Goal: Task Accomplishment & Management: Use online tool/utility

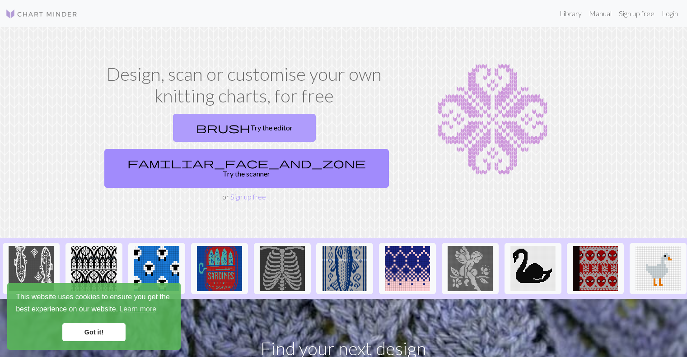
click at [173, 136] on link "brush Try the editor" at bounding box center [244, 128] width 143 height 28
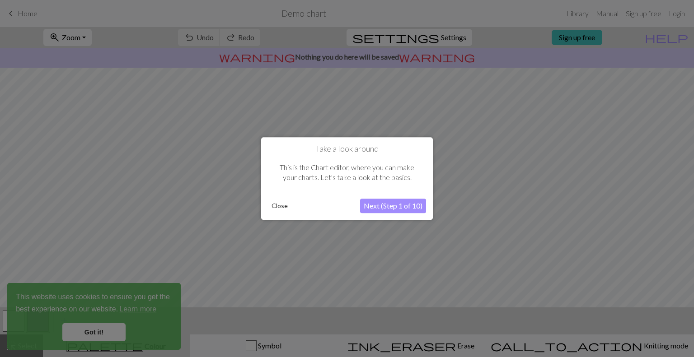
click at [383, 206] on button "Next (Step 1 of 10)" at bounding box center [393, 206] width 66 height 14
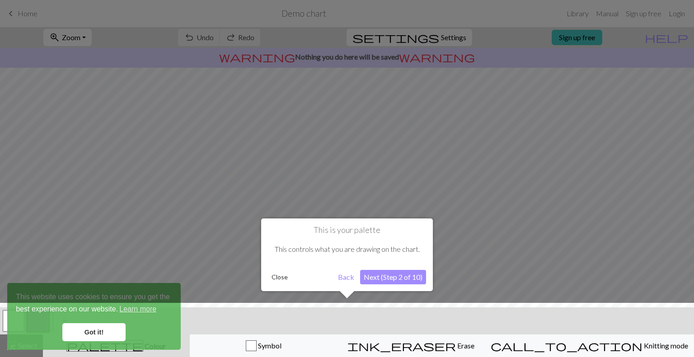
click at [281, 274] on button "Close" at bounding box center [279, 278] width 23 height 14
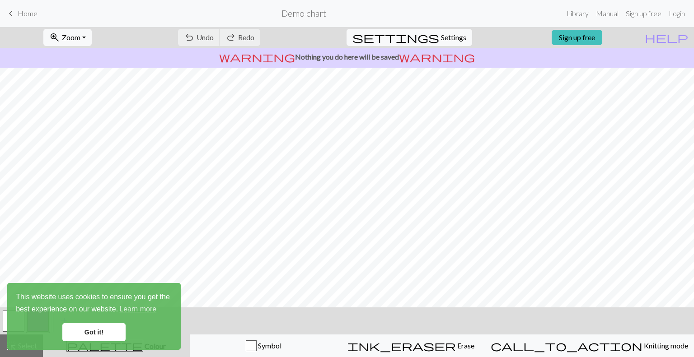
scroll to position [97, 0]
click at [79, 330] on link "Got it!" at bounding box center [93, 332] width 63 height 18
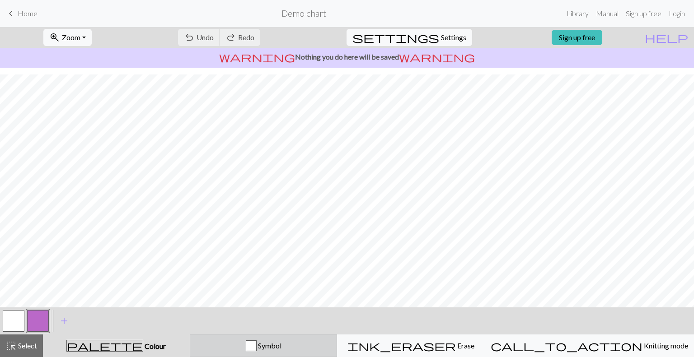
click at [258, 339] on button "Symbol" at bounding box center [264, 346] width 148 height 23
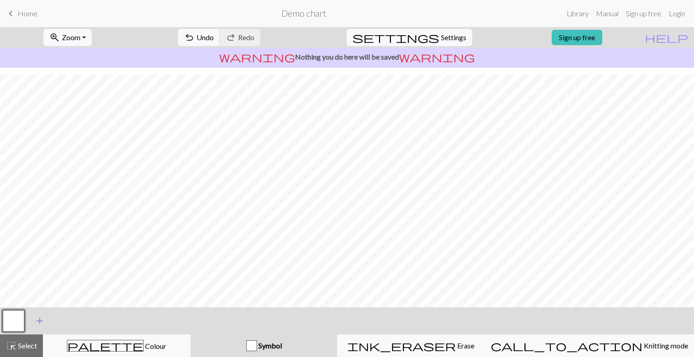
click at [31, 323] on button "add Add a symbol" at bounding box center [39, 321] width 23 height 23
click at [35, 319] on button "button" at bounding box center [38, 321] width 22 height 22
drag, startPoint x: 35, startPoint y: 319, endPoint x: 246, endPoint y: 317, distance: 211.4
click at [246, 317] on div "< > add Add a symbol" at bounding box center [347, 321] width 694 height 27
click at [602, 38] on link "Sign up free" at bounding box center [577, 37] width 51 height 15
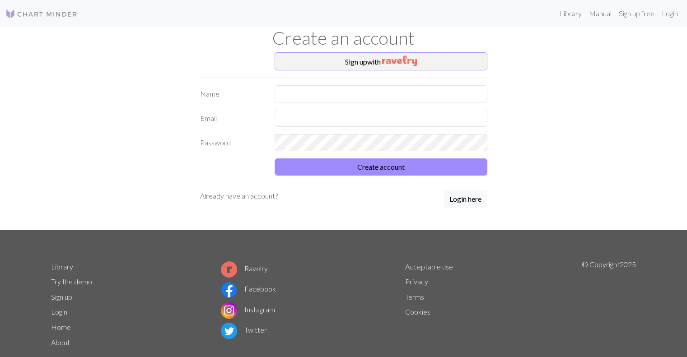
click at [419, 85] on div "Sign up with Name Email Password Create account Already have an account? Login …" at bounding box center [344, 141] width 298 height 178
click at [417, 64] on img "button" at bounding box center [399, 61] width 35 height 11
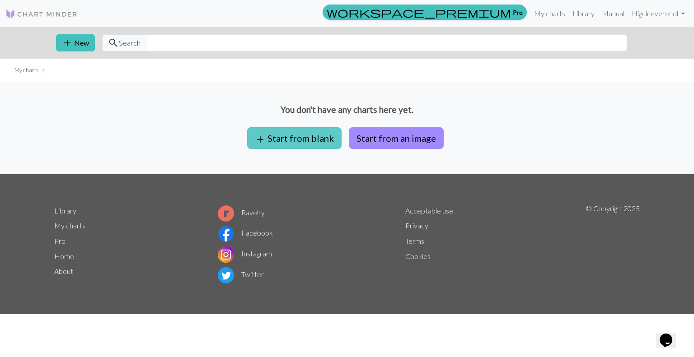
click at [328, 138] on button "add Start from blank" at bounding box center [294, 138] width 94 height 22
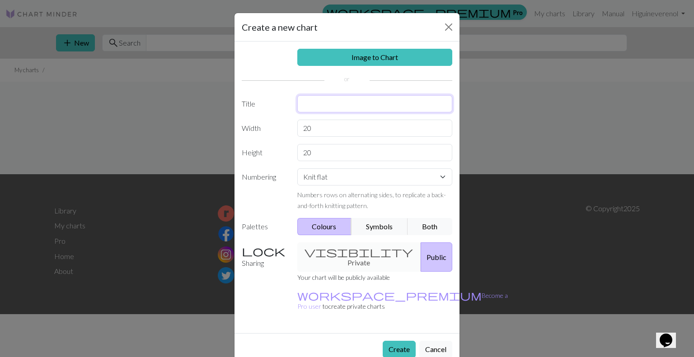
click at [329, 107] on input "text" at bounding box center [374, 103] width 155 height 17
type input "testing"
click at [370, 230] on button "Symbols" at bounding box center [379, 226] width 57 height 17
click at [360, 253] on div "visibility Private Public" at bounding box center [375, 257] width 166 height 29
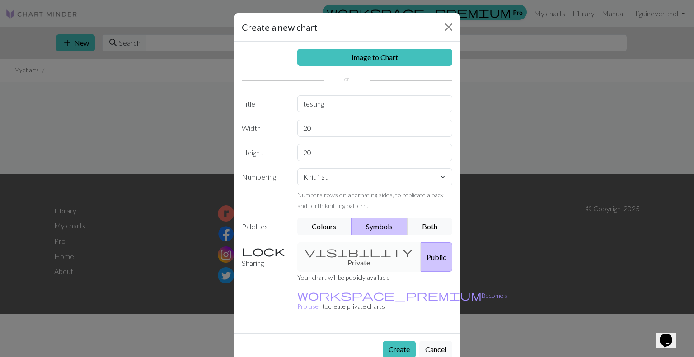
click at [327, 256] on div "visibility Private Public" at bounding box center [375, 257] width 166 height 29
click at [421, 254] on button "Public" at bounding box center [437, 257] width 32 height 29
click at [349, 249] on div "visibility Private Public" at bounding box center [375, 257] width 166 height 29
click at [300, 256] on div "visibility Private Public" at bounding box center [375, 257] width 166 height 29
click at [250, 253] on label "Sharing" at bounding box center [264, 257] width 56 height 29
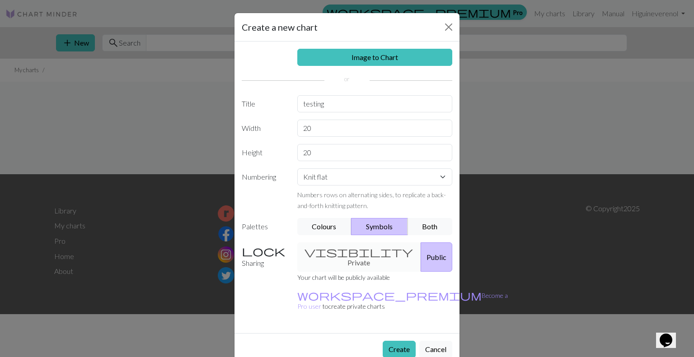
click at [332, 241] on div "Image to Chart Title testing Width 20 Height 20 Numbering Knit flat Knit in the…" at bounding box center [346, 188] width 225 height 292
click at [335, 257] on div "visibility Private Public" at bounding box center [375, 257] width 166 height 29
click at [433, 219] on button "Both" at bounding box center [430, 226] width 45 height 17
click at [379, 223] on button "Symbols" at bounding box center [379, 226] width 57 height 17
click at [337, 250] on div "visibility Private Public" at bounding box center [375, 257] width 166 height 29
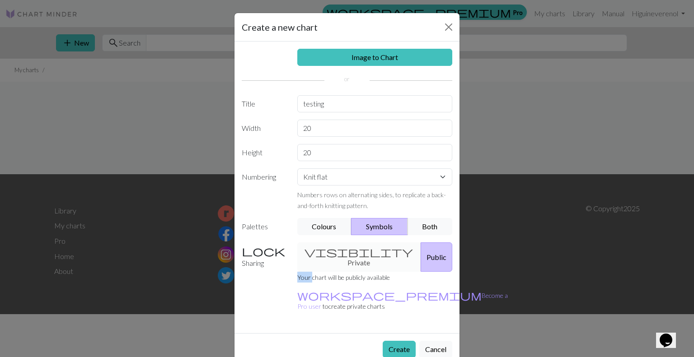
click at [337, 250] on div "visibility Private Public" at bounding box center [375, 257] width 166 height 29
click at [401, 341] on button "Create" at bounding box center [399, 349] width 33 height 17
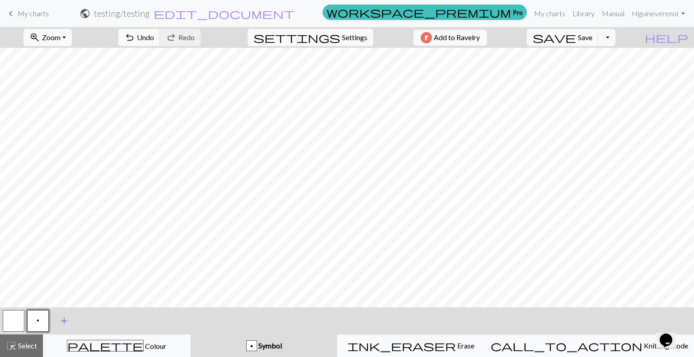
click at [57, 314] on button "add Add a symbol" at bounding box center [64, 321] width 23 height 23
click at [63, 317] on button "button" at bounding box center [63, 321] width 22 height 22
drag, startPoint x: 63, startPoint y: 317, endPoint x: 61, endPoint y: 309, distance: 7.9
click at [61, 309] on div at bounding box center [62, 321] width 24 height 24
click at [63, 320] on button "button" at bounding box center [63, 321] width 22 height 22
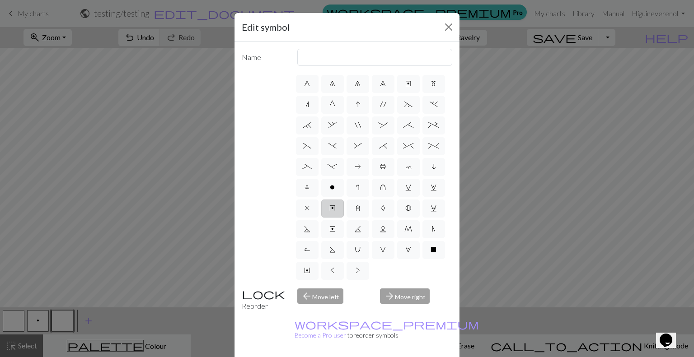
scroll to position [145, 0]
click at [372, 254] on label "V" at bounding box center [383, 250] width 23 height 18
click at [380, 327] on input "V" at bounding box center [383, 330] width 6 height 6
radio input "true"
type input "sl1 purlwise"
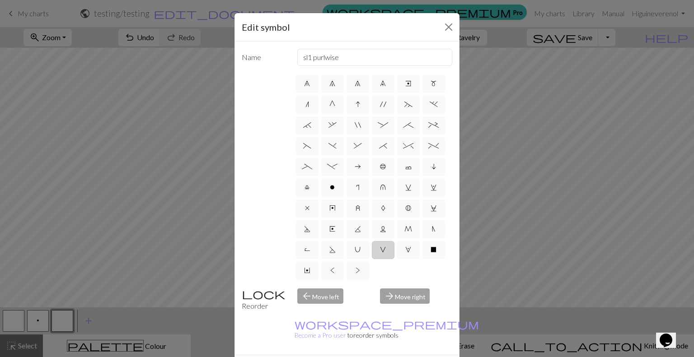
scroll to position [59, 0]
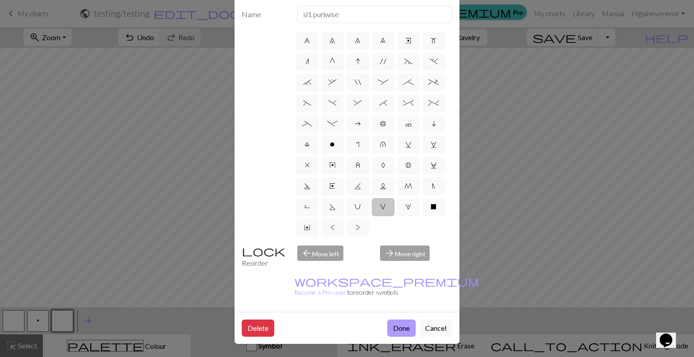
click at [394, 320] on button "Done" at bounding box center [401, 328] width 28 height 17
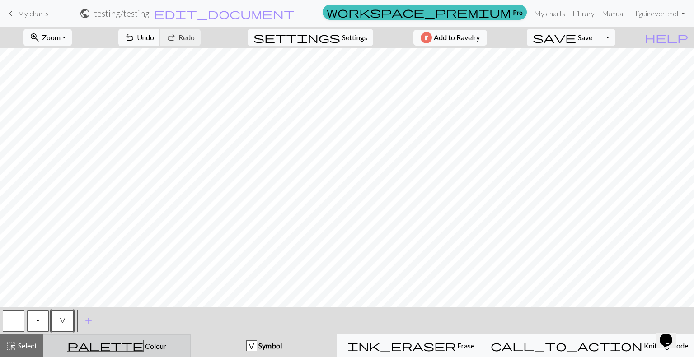
click at [102, 338] on button "palette Colour Colour" at bounding box center [117, 346] width 148 height 23
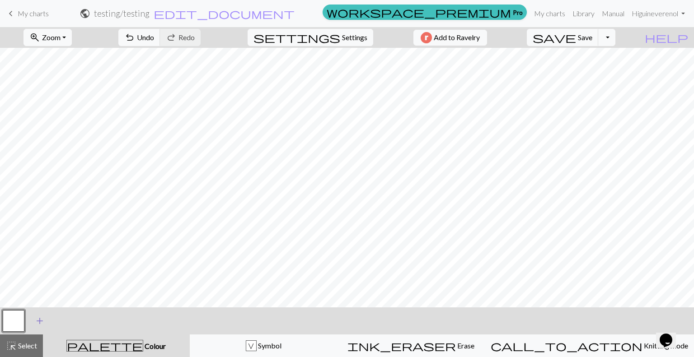
click at [44, 321] on span "add" at bounding box center [39, 321] width 11 height 13
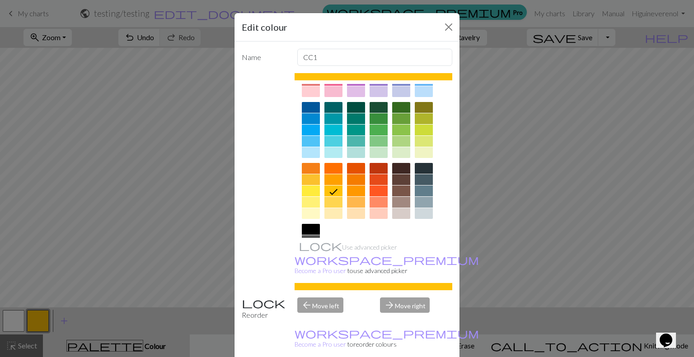
scroll to position [51, 0]
click at [379, 140] on div at bounding box center [379, 141] width 18 height 11
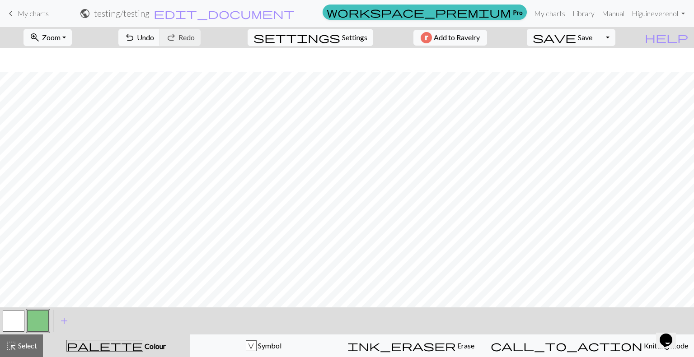
scroll to position [0, 0]
click at [260, 333] on div "< > add Add a colour" at bounding box center [347, 321] width 694 height 27
click at [252, 349] on div "V Symbol" at bounding box center [264, 346] width 136 height 11
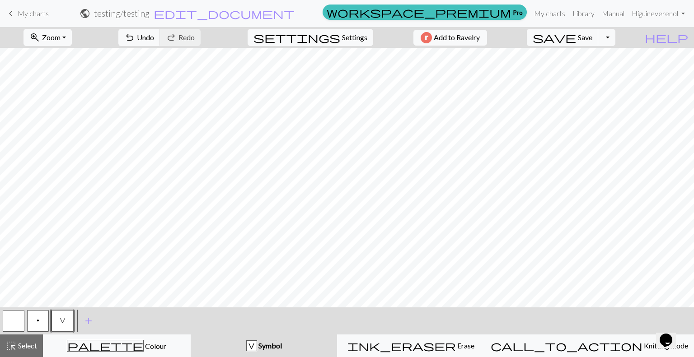
click at [17, 315] on button "button" at bounding box center [14, 321] width 22 height 22
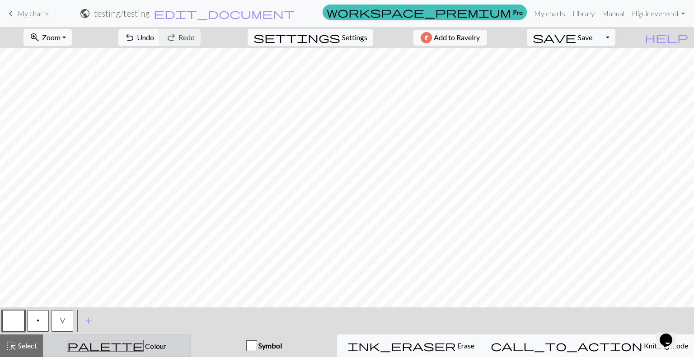
click at [150, 341] on div "palette Colour Colour" at bounding box center [117, 346] width 136 height 12
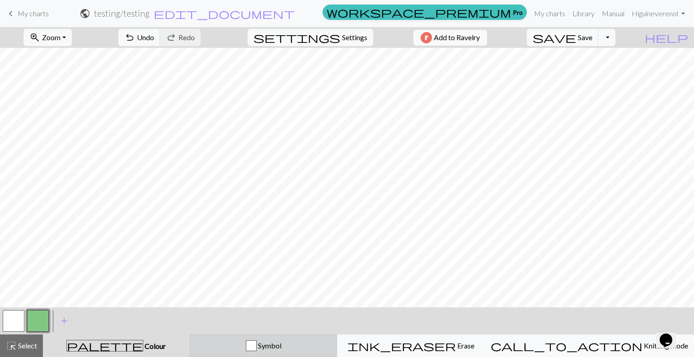
click at [246, 335] on button "Symbol" at bounding box center [264, 346] width 148 height 23
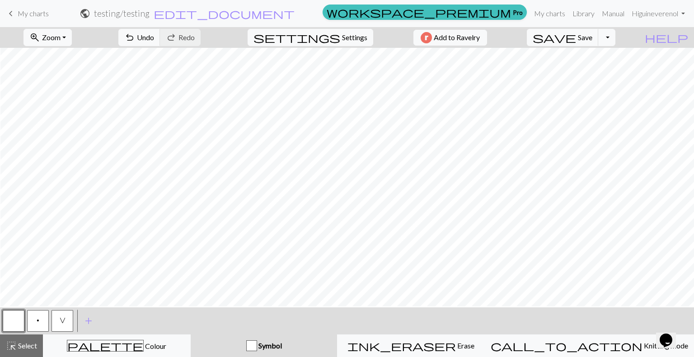
scroll to position [30, 0]
click at [63, 323] on span "V" at bounding box center [63, 320] width 6 height 7
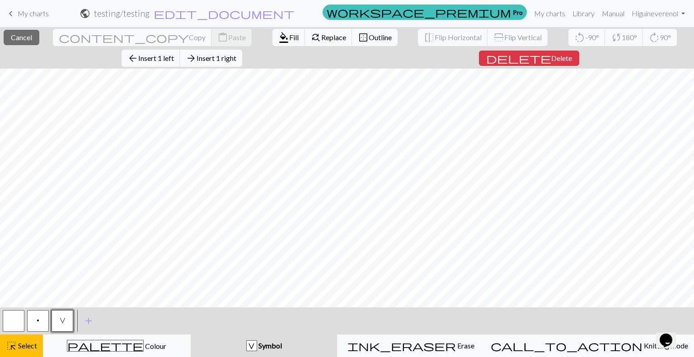
scroll to position [0, 0]
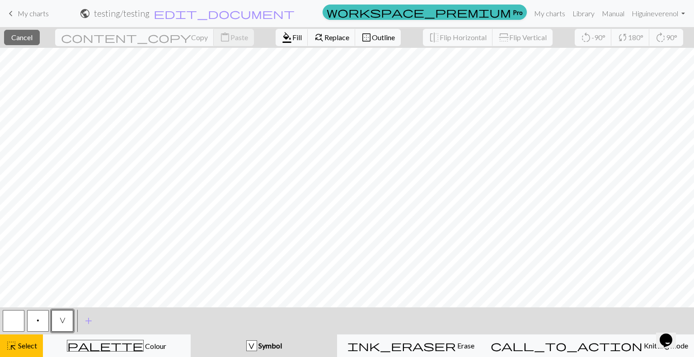
click at [282, 342] on span "Symbol" at bounding box center [269, 346] width 25 height 9
click at [28, 343] on span "Select" at bounding box center [27, 346] width 20 height 9
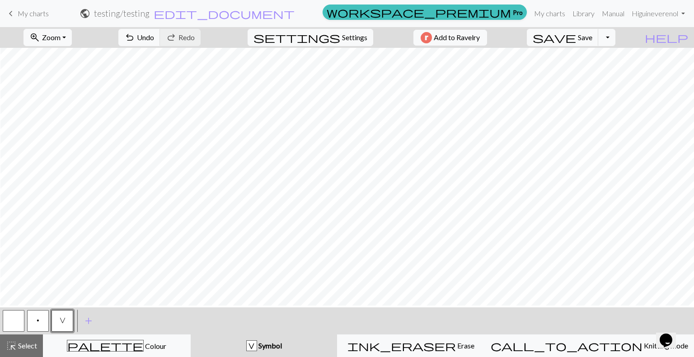
scroll to position [3, 0]
click at [117, 340] on span "palette" at bounding box center [105, 346] width 76 height 13
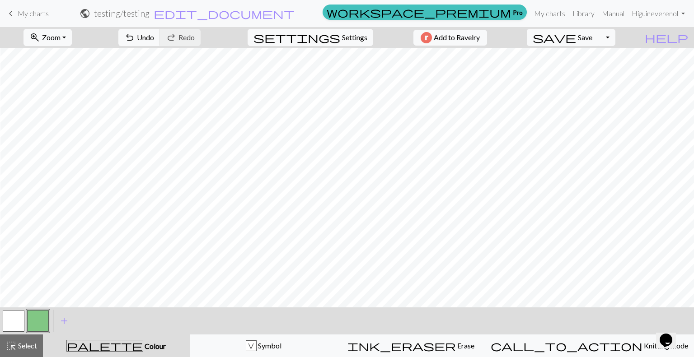
click at [11, 320] on button "button" at bounding box center [14, 321] width 22 height 22
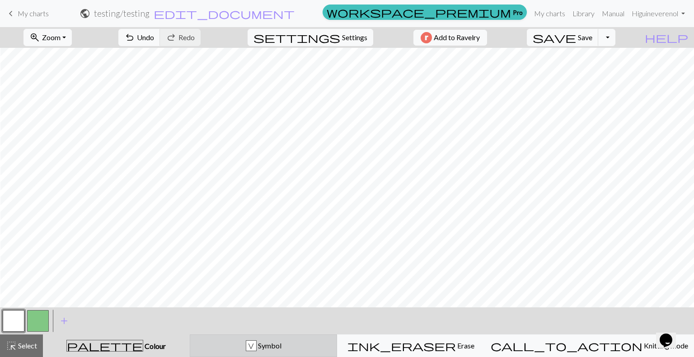
click at [241, 346] on div "V Symbol" at bounding box center [264, 346] width 136 height 11
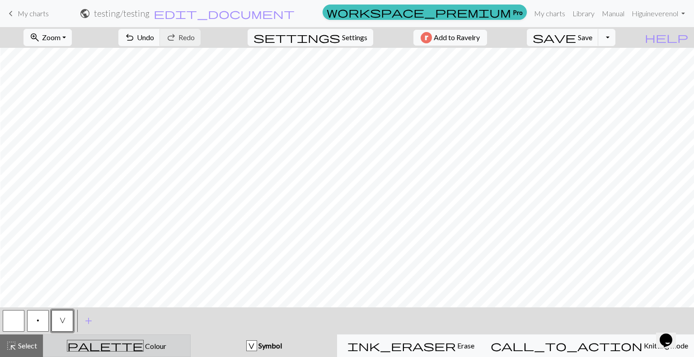
click at [105, 342] on div "palette Colour Colour" at bounding box center [117, 346] width 136 height 12
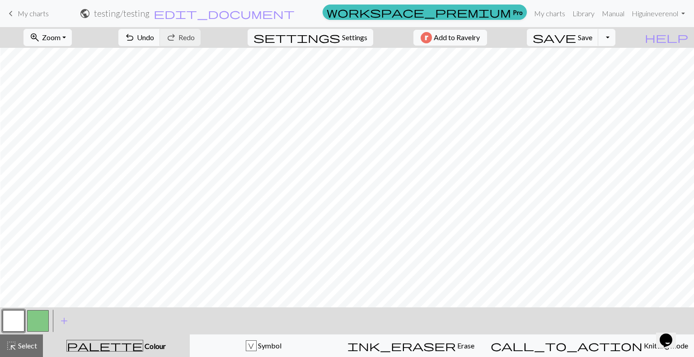
click at [37, 319] on button "button" at bounding box center [38, 321] width 22 height 22
click at [177, 342] on div "palette Colour Colour" at bounding box center [116, 346] width 136 height 12
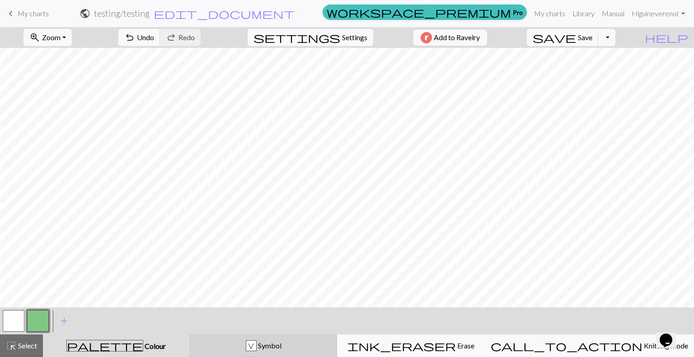
click at [248, 347] on div "V Symbol" at bounding box center [264, 346] width 136 height 11
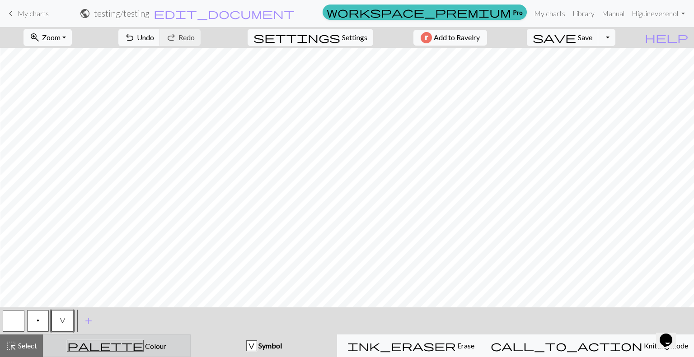
click at [160, 355] on button "palette Colour Colour" at bounding box center [117, 346] width 148 height 23
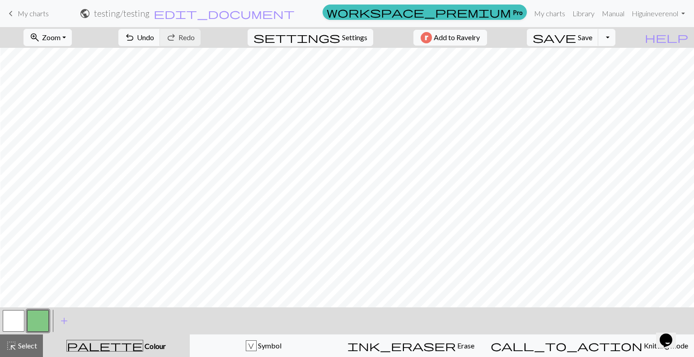
click at [20, 318] on button "button" at bounding box center [14, 321] width 22 height 22
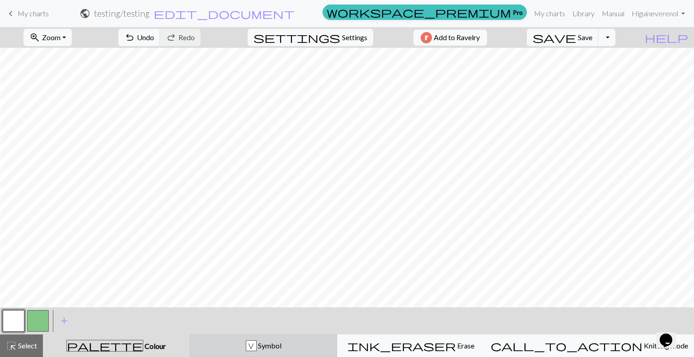
click at [225, 352] on button "V Symbol" at bounding box center [264, 346] width 148 height 23
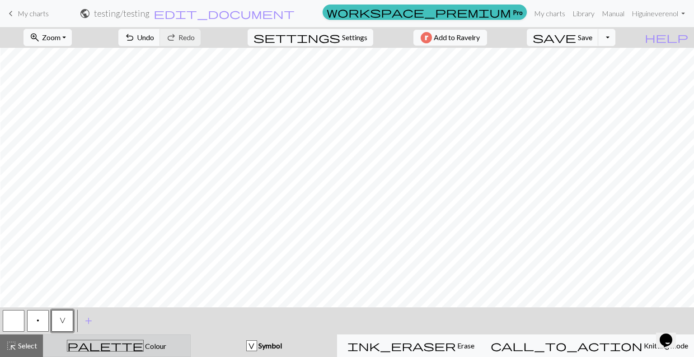
click at [86, 347] on div "palette Colour Colour" at bounding box center [117, 346] width 136 height 12
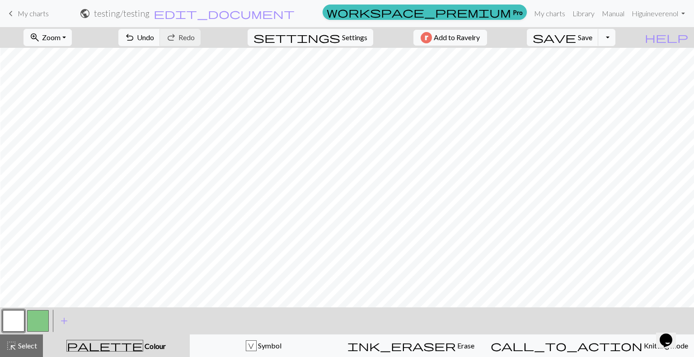
click at [39, 319] on button "button" at bounding box center [38, 321] width 22 height 22
click at [24, 323] on button "button" at bounding box center [14, 321] width 22 height 22
click at [143, 350] on span "Colour" at bounding box center [154, 346] width 23 height 9
click at [35, 323] on button "button" at bounding box center [38, 321] width 22 height 22
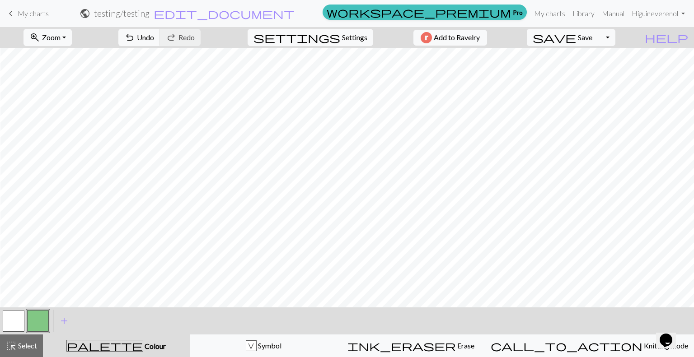
click at [112, 347] on span "palette" at bounding box center [105, 346] width 76 height 13
click at [242, 343] on div "V Symbol" at bounding box center [264, 346] width 136 height 11
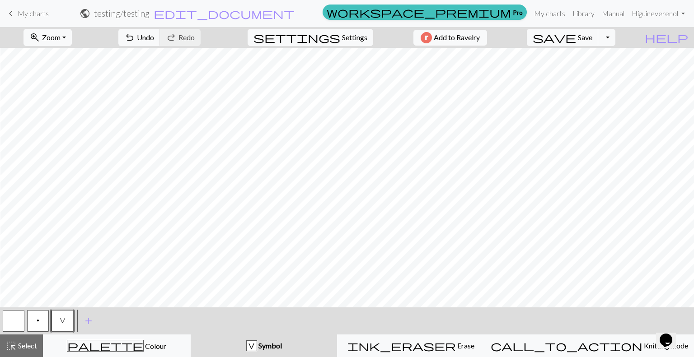
click at [10, 319] on button "button" at bounding box center [14, 321] width 22 height 22
click at [66, 317] on button "V" at bounding box center [63, 321] width 22 height 22
click at [91, 346] on div "palette Colour Colour" at bounding box center [117, 346] width 136 height 12
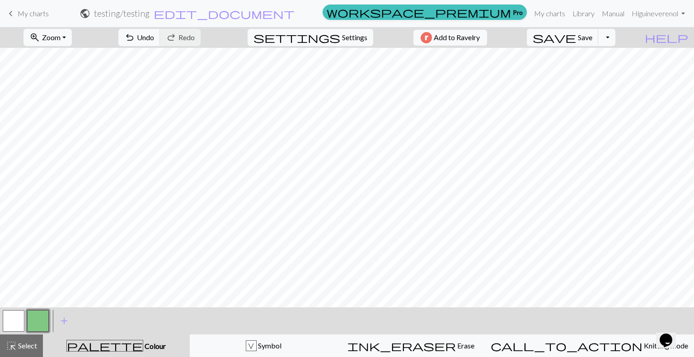
click at [6, 316] on button "button" at bounding box center [14, 321] width 22 height 22
click at [195, 36] on span "Redo" at bounding box center [186, 37] width 16 height 9
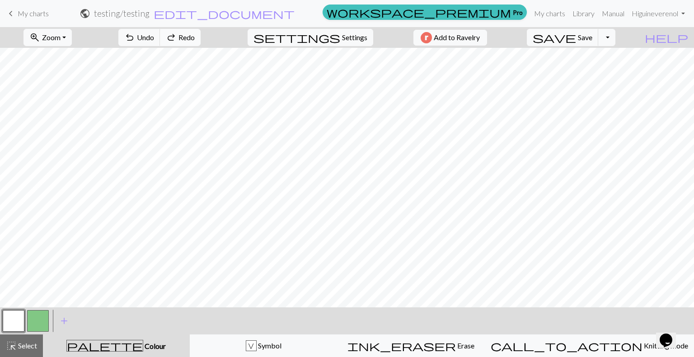
click at [195, 36] on span "Redo" at bounding box center [186, 37] width 16 height 9
click at [264, 347] on div "V Symbol" at bounding box center [264, 346] width 136 height 11
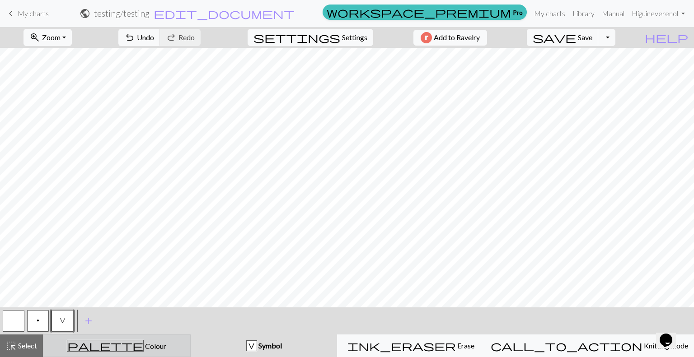
click at [152, 351] on div "palette Colour Colour" at bounding box center [117, 346] width 136 height 12
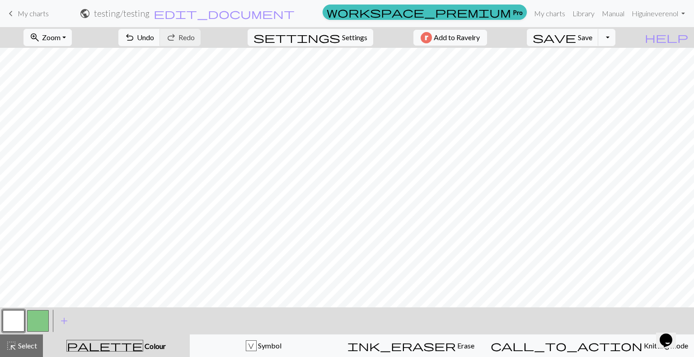
click at [34, 319] on button "button" at bounding box center [38, 321] width 22 height 22
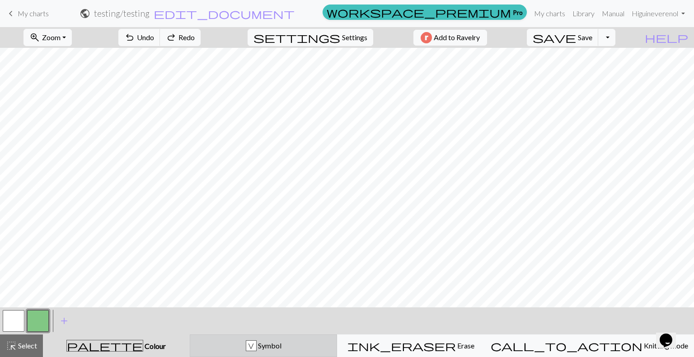
click at [281, 345] on span "Symbol" at bounding box center [269, 346] width 25 height 9
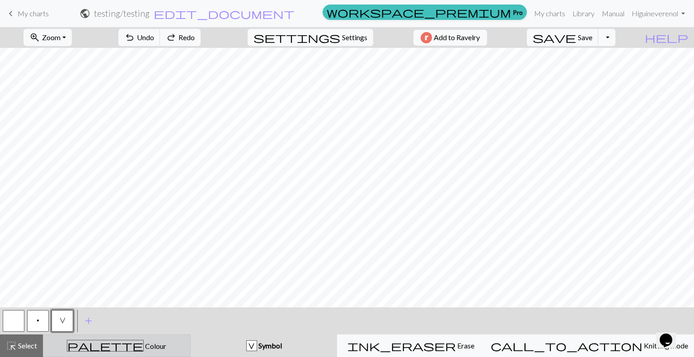
click at [114, 341] on span "palette" at bounding box center [105, 346] width 76 height 13
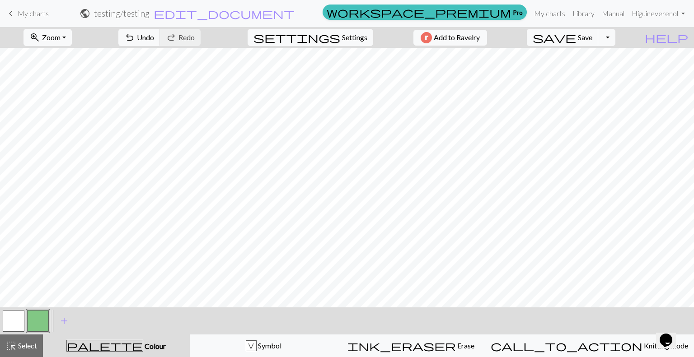
click at [12, 317] on button "button" at bounding box center [14, 321] width 22 height 22
click at [37, 315] on button "button" at bounding box center [38, 321] width 22 height 22
click at [195, 39] on span "Redo" at bounding box center [186, 37] width 16 height 9
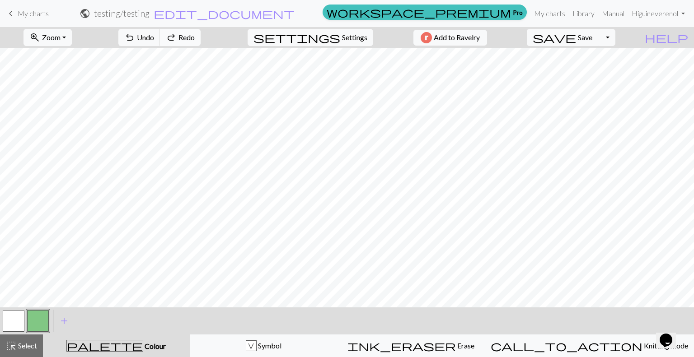
click at [195, 39] on span "Redo" at bounding box center [186, 37] width 16 height 9
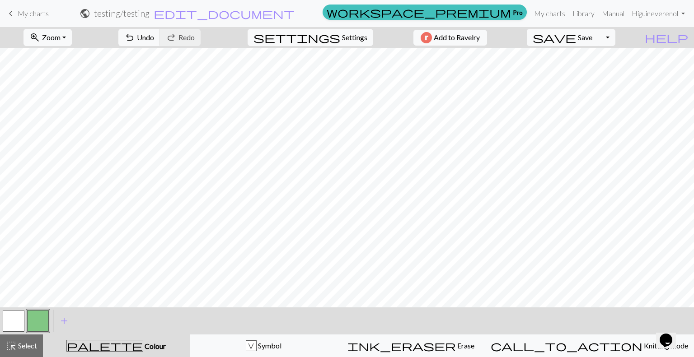
click at [16, 319] on button "button" at bounding box center [14, 321] width 22 height 22
click at [36, 316] on button "button" at bounding box center [38, 321] width 22 height 22
click at [18, 320] on button "button" at bounding box center [14, 321] width 22 height 22
click at [45, 318] on button "button" at bounding box center [38, 321] width 22 height 22
click at [22, 320] on button "button" at bounding box center [14, 321] width 22 height 22
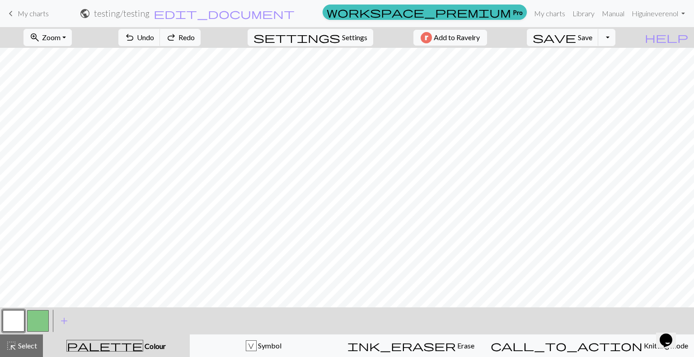
click at [34, 322] on button "button" at bounding box center [38, 321] width 22 height 22
click at [29, 323] on button "button" at bounding box center [38, 321] width 22 height 22
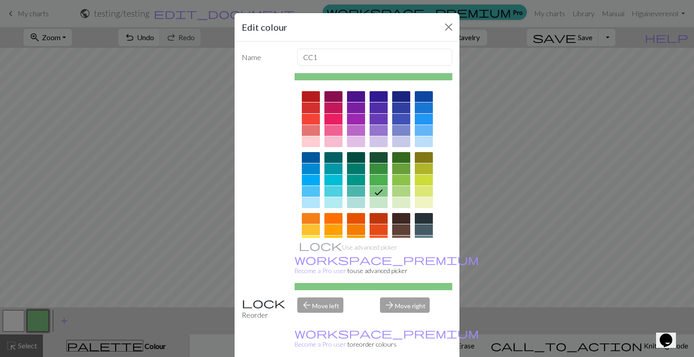
click at [6, 323] on div "Edit colour Name CC1 Use advanced picker workspace_premium Become a Pro user to…" at bounding box center [347, 178] width 694 height 357
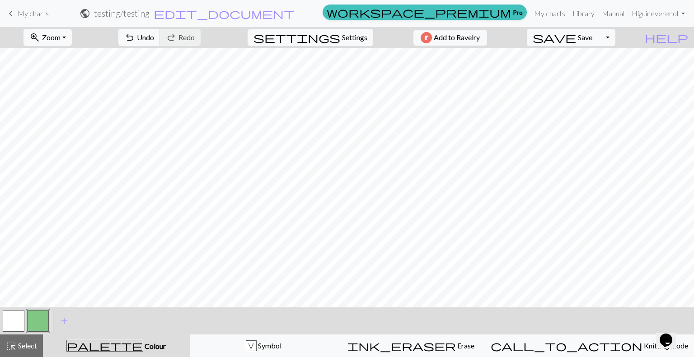
click at [9, 323] on button "button" at bounding box center [14, 321] width 22 height 22
click at [34, 321] on button "button" at bounding box center [38, 321] width 22 height 22
click at [9, 324] on button "button" at bounding box center [14, 321] width 22 height 22
click at [40, 328] on button "button" at bounding box center [38, 321] width 22 height 22
click at [18, 312] on button "button" at bounding box center [14, 321] width 22 height 22
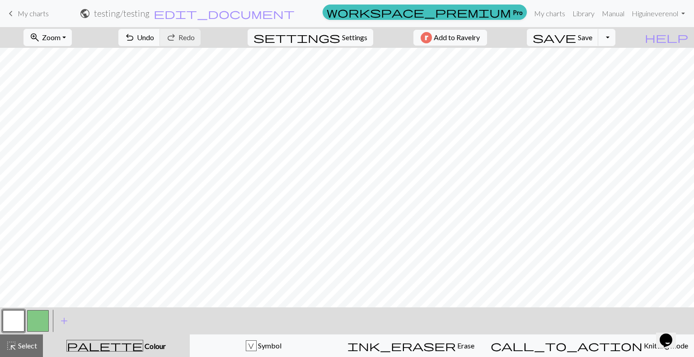
click at [40, 318] on button "button" at bounding box center [38, 321] width 22 height 22
click at [18, 319] on button "button" at bounding box center [14, 321] width 22 height 22
click at [66, 315] on span "add" at bounding box center [64, 321] width 11 height 13
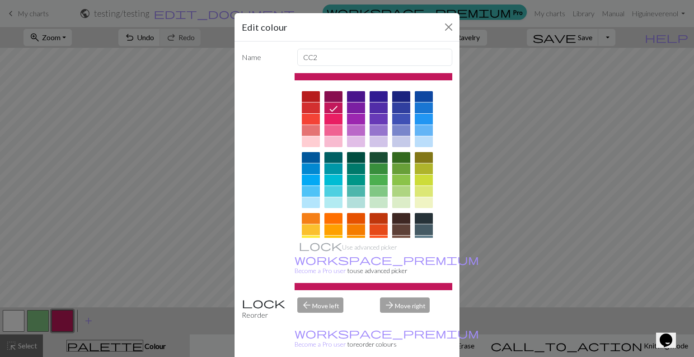
click at [304, 227] on div at bounding box center [311, 230] width 18 height 11
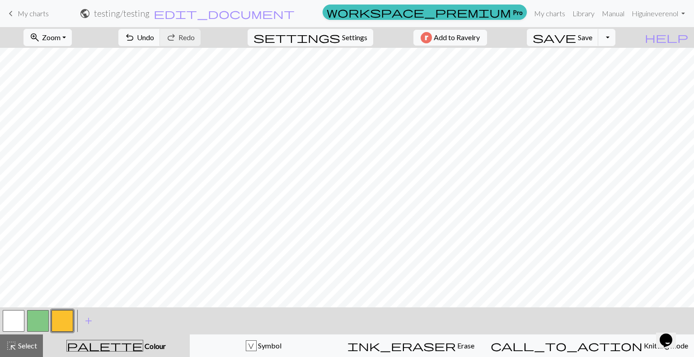
click at [29, 322] on button "button" at bounding box center [38, 321] width 22 height 22
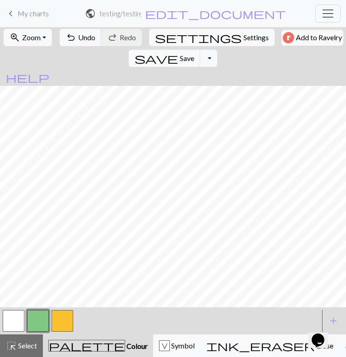
drag, startPoint x: 12, startPoint y: 322, endPoint x: 9, endPoint y: 318, distance: 5.8
click at [9, 318] on button "button" at bounding box center [14, 321] width 22 height 22
click at [32, 323] on button "button" at bounding box center [38, 321] width 22 height 22
click at [12, 318] on button "button" at bounding box center [14, 321] width 22 height 22
click at [45, 317] on button "button" at bounding box center [38, 321] width 22 height 22
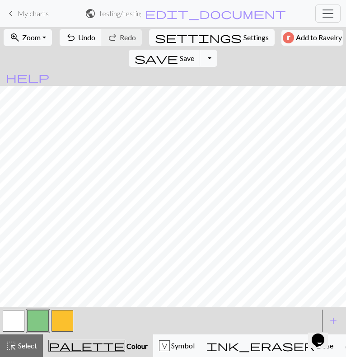
click at [11, 319] on button "button" at bounding box center [14, 321] width 22 height 22
click at [131, 35] on span "Redo" at bounding box center [128, 37] width 16 height 9
click at [42, 324] on button "button" at bounding box center [38, 321] width 22 height 22
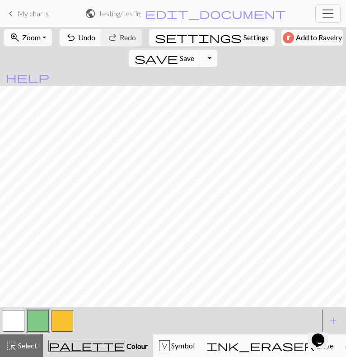
click at [5, 316] on button "button" at bounding box center [14, 321] width 22 height 22
click at [32, 314] on button "button" at bounding box center [38, 321] width 22 height 22
click at [16, 319] on button "button" at bounding box center [14, 321] width 22 height 22
click at [33, 320] on button "button" at bounding box center [38, 321] width 22 height 22
click at [26, 314] on div at bounding box center [38, 321] width 24 height 24
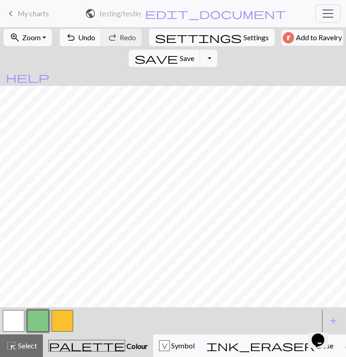
click at [14, 317] on button "button" at bounding box center [14, 321] width 22 height 22
click at [41, 320] on button "button" at bounding box center [38, 321] width 22 height 22
click at [21, 319] on button "button" at bounding box center [14, 321] width 22 height 22
click at [41, 328] on button "button" at bounding box center [38, 321] width 22 height 22
click at [17, 320] on button "button" at bounding box center [14, 321] width 22 height 22
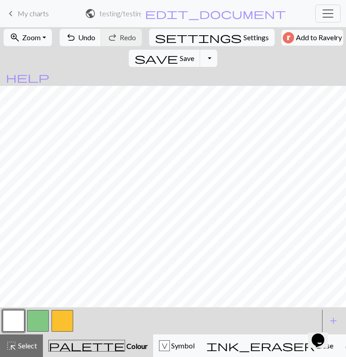
click at [36, 317] on button "button" at bounding box center [38, 321] width 22 height 22
click at [19, 322] on button "button" at bounding box center [14, 321] width 22 height 22
click at [40, 322] on button "button" at bounding box center [38, 321] width 22 height 22
click at [19, 327] on button "button" at bounding box center [14, 321] width 22 height 22
click at [32, 319] on button "button" at bounding box center [38, 321] width 22 height 22
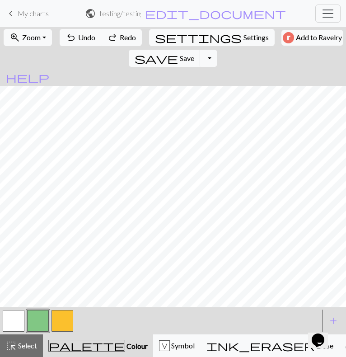
click at [14, 321] on button "button" at bounding box center [14, 321] width 22 height 22
click at [47, 315] on button "button" at bounding box center [38, 321] width 22 height 22
click at [15, 319] on button "button" at bounding box center [14, 321] width 22 height 22
click at [35, 316] on button "button" at bounding box center [38, 321] width 22 height 22
click at [7, 316] on button "button" at bounding box center [14, 321] width 22 height 22
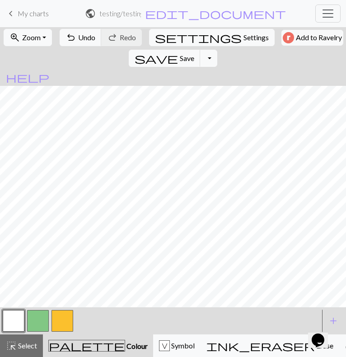
click at [43, 315] on button "button" at bounding box center [38, 321] width 22 height 22
click at [159, 341] on div "V Symbol" at bounding box center [177, 345] width 36 height 11
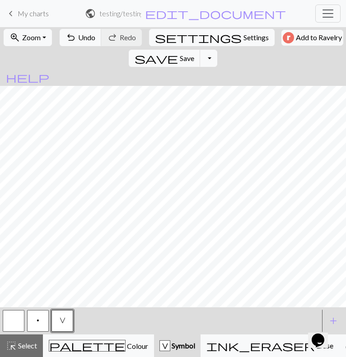
click at [2, 314] on div at bounding box center [13, 321] width 24 height 24
click at [11, 317] on button "button" at bounding box center [14, 321] width 22 height 22
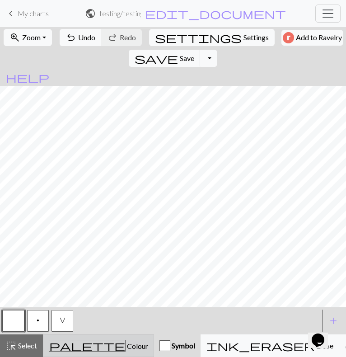
click at [66, 341] on span "palette" at bounding box center [87, 345] width 76 height 13
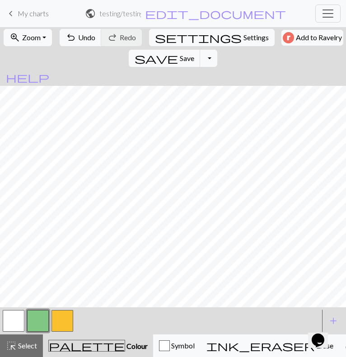
click at [13, 323] on button "button" at bounding box center [14, 321] width 22 height 22
click at [42, 317] on button "button" at bounding box center [38, 321] width 22 height 22
click at [19, 319] on button "button" at bounding box center [14, 321] width 22 height 22
click at [36, 326] on button "button" at bounding box center [38, 321] width 22 height 22
